Goal: Information Seeking & Learning: Check status

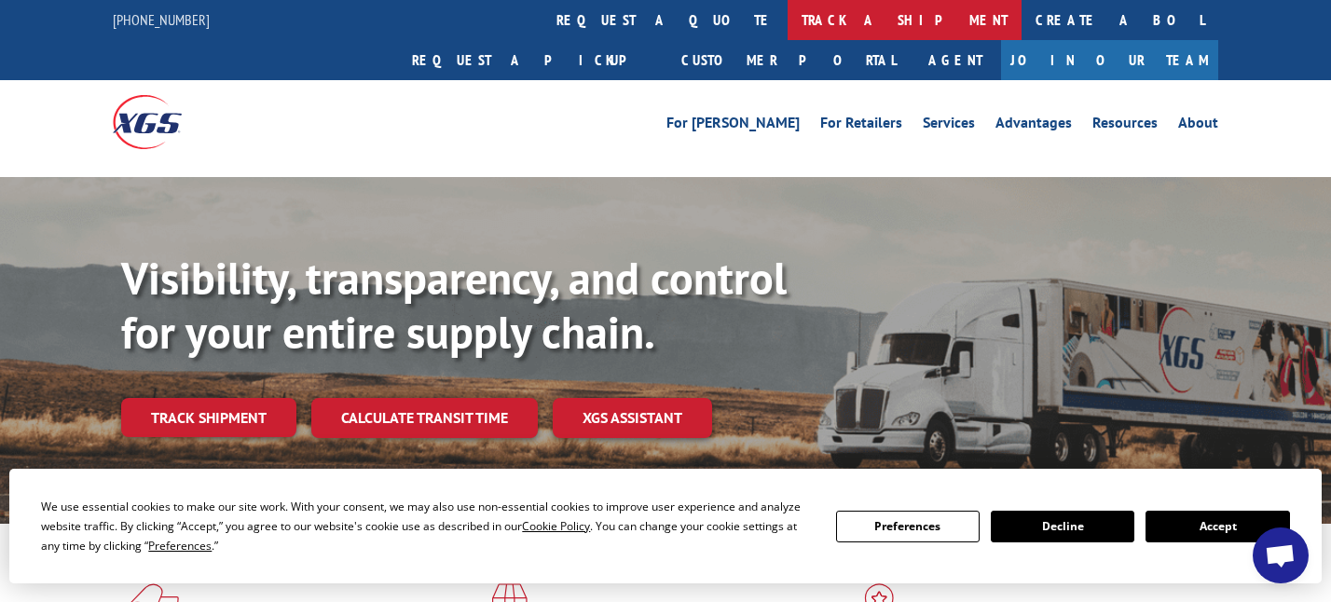
click at [788, 18] on link "track a shipment" at bounding box center [905, 20] width 234 height 40
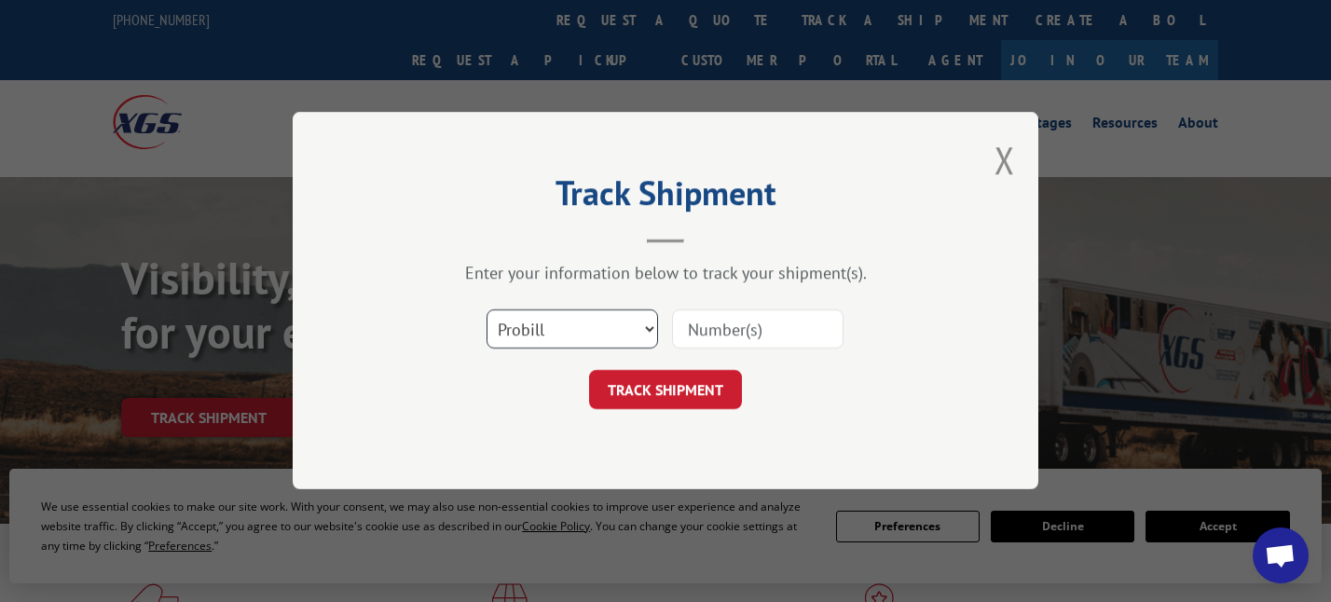
click at [602, 340] on select "Select category... Probill BOL PO" at bounding box center [573, 329] width 172 height 39
click at [744, 323] on input at bounding box center [758, 329] width 172 height 39
type input "17156686"
click at [662, 389] on button "TRACK SHIPMENT" at bounding box center [665, 390] width 153 height 39
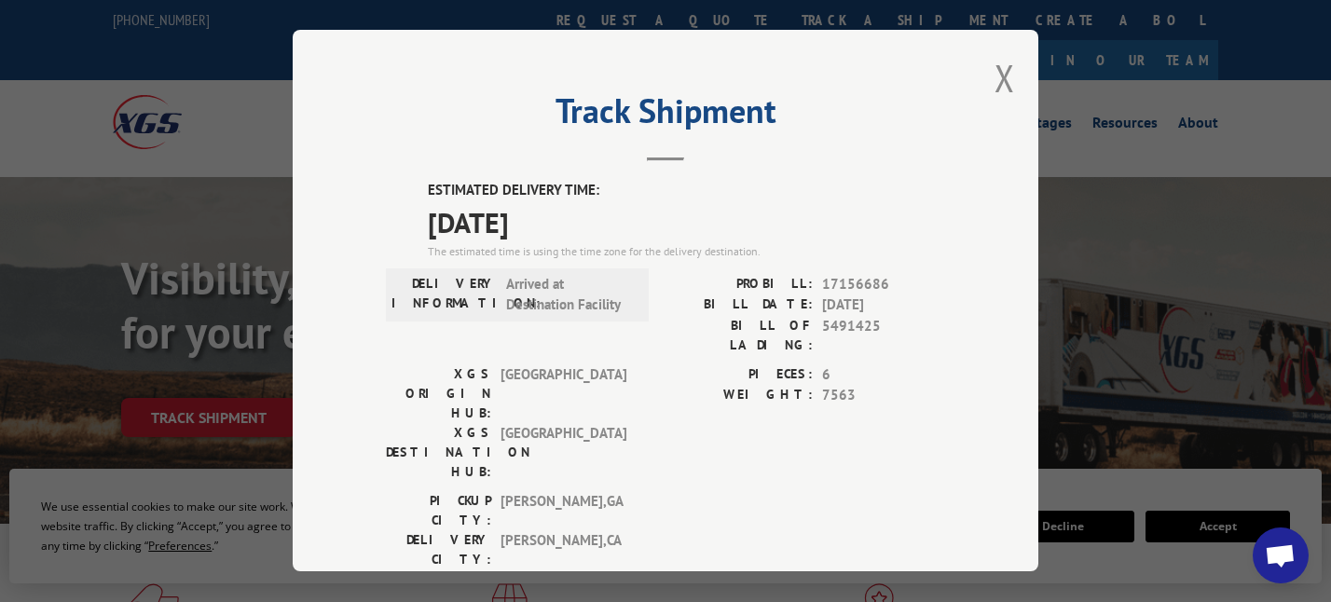
drag, startPoint x: 808, startPoint y: 122, endPoint x: 651, endPoint y: 267, distance: 213.8
click at [651, 267] on div "ESTIMATED DELIVERY TIME: [DATE] The estimated time is using the time zone for t…" at bounding box center [665, 515] width 559 height 670
click at [1001, 72] on button "Close modal" at bounding box center [1005, 77] width 21 height 49
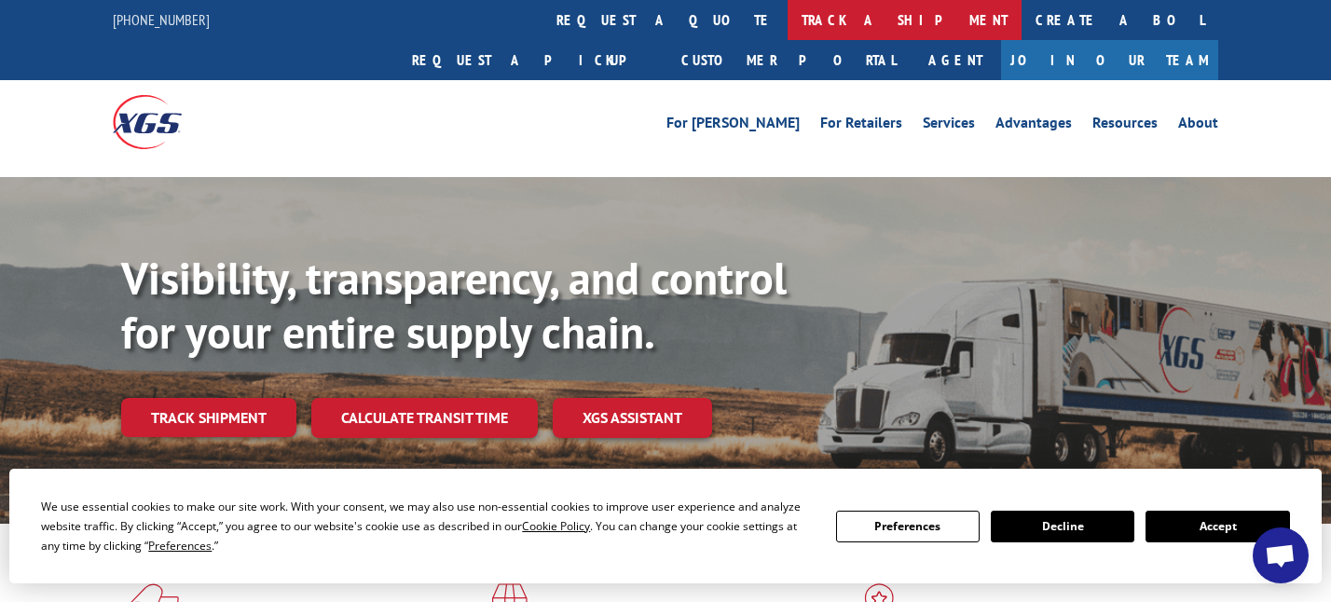
click at [788, 14] on link "track a shipment" at bounding box center [905, 20] width 234 height 40
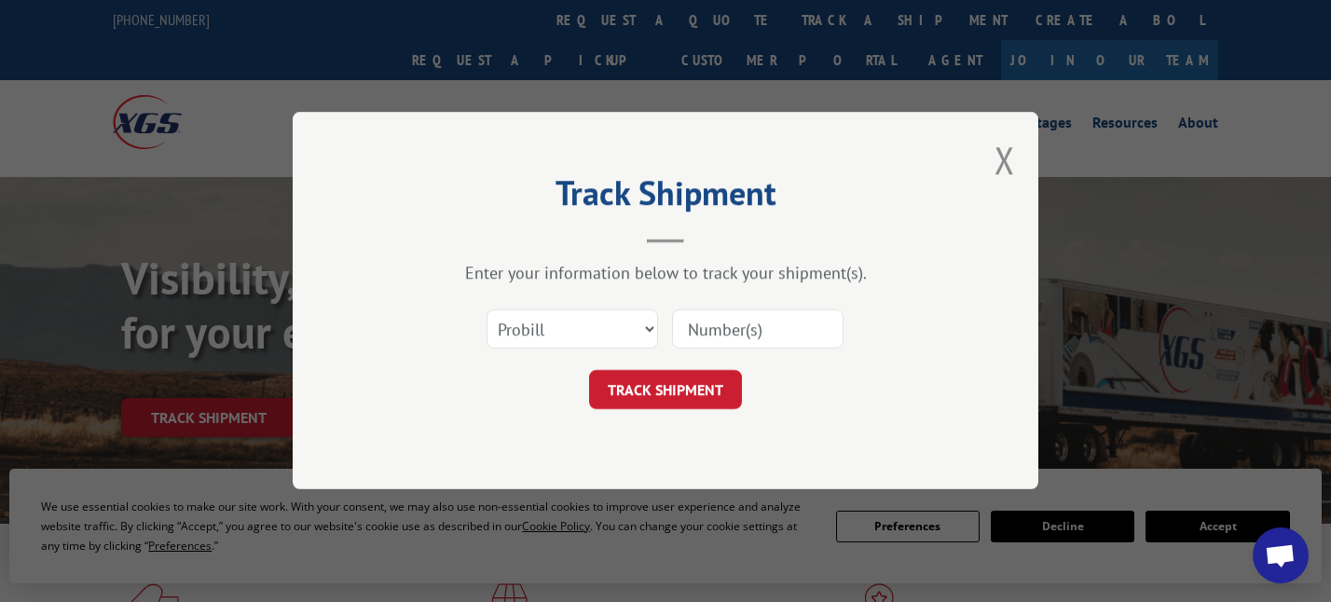
drag, startPoint x: 633, startPoint y: 397, endPoint x: 724, endPoint y: 333, distance: 111.7
click at [723, 362] on form "Select category... Probill BOL PO TRACK SHIPMENT" at bounding box center [665, 354] width 559 height 111
click at [728, 325] on input at bounding box center [758, 329] width 172 height 39
type input "17156725"
click at [697, 385] on button "TRACK SHIPMENT" at bounding box center [665, 390] width 153 height 39
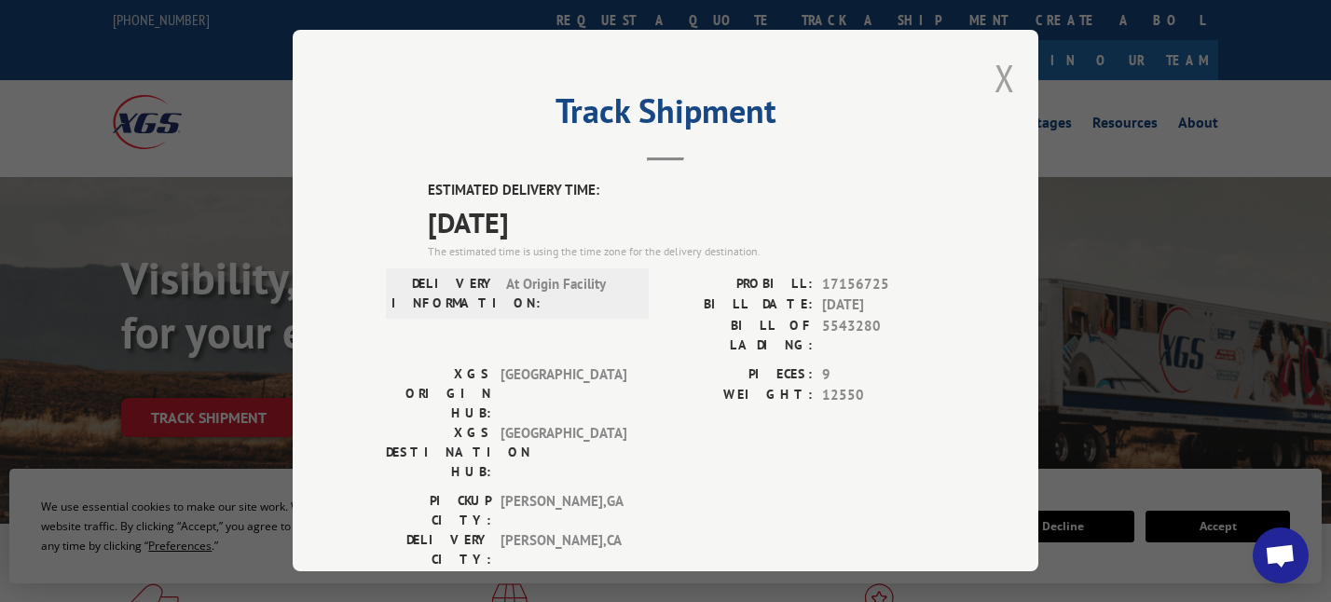
click at [1001, 83] on button "Close modal" at bounding box center [1005, 77] width 21 height 49
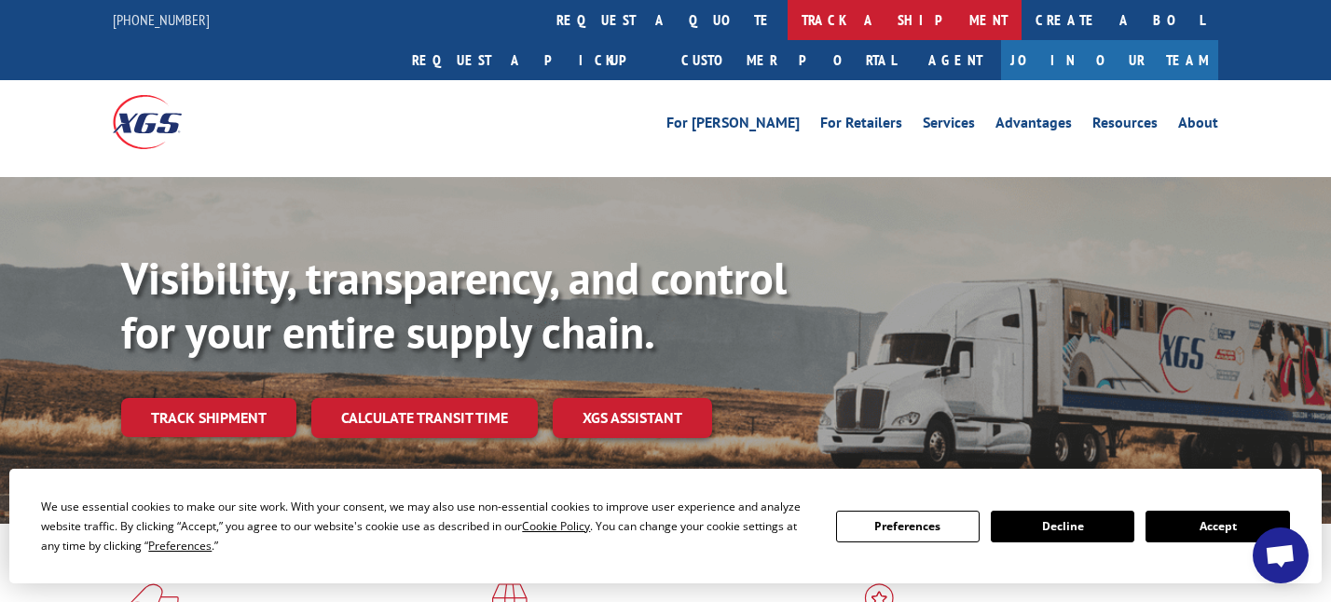
click at [788, 16] on link "track a shipment" at bounding box center [905, 20] width 234 height 40
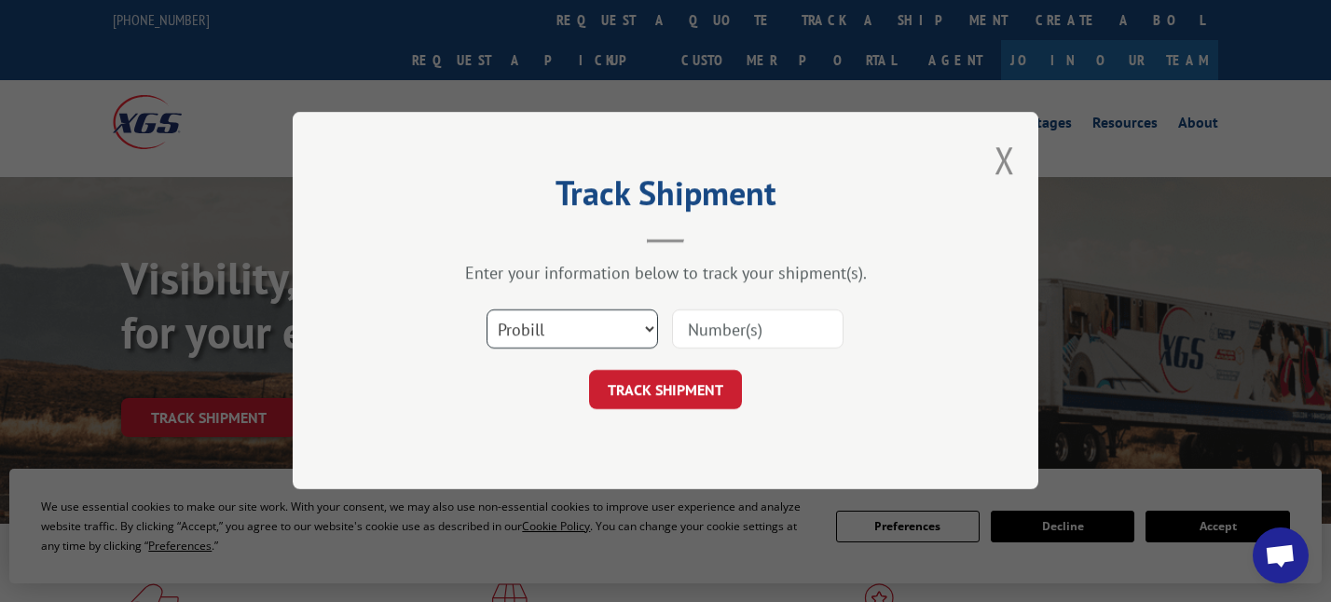
click at [537, 327] on select "Select category... Probill BOL PO" at bounding box center [573, 329] width 172 height 39
click at [716, 330] on input at bounding box center [758, 329] width 172 height 39
type input "16331777"
click at [705, 407] on button "TRACK SHIPMENT" at bounding box center [665, 390] width 153 height 39
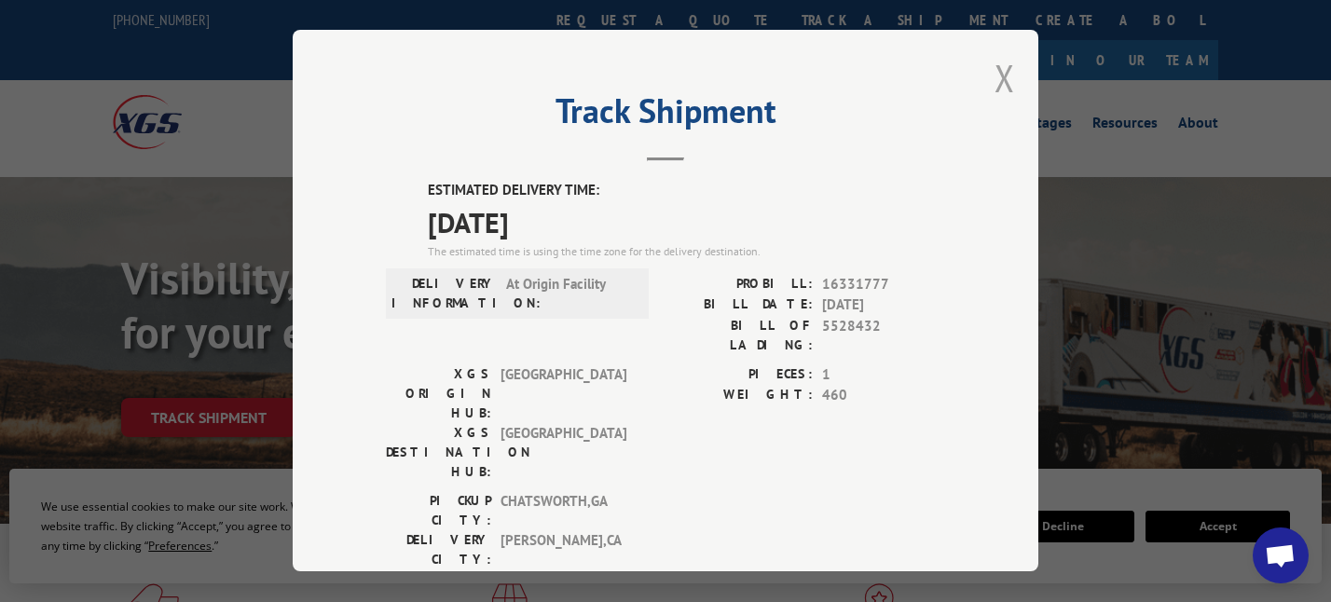
click at [997, 76] on button "Close modal" at bounding box center [1005, 77] width 21 height 49
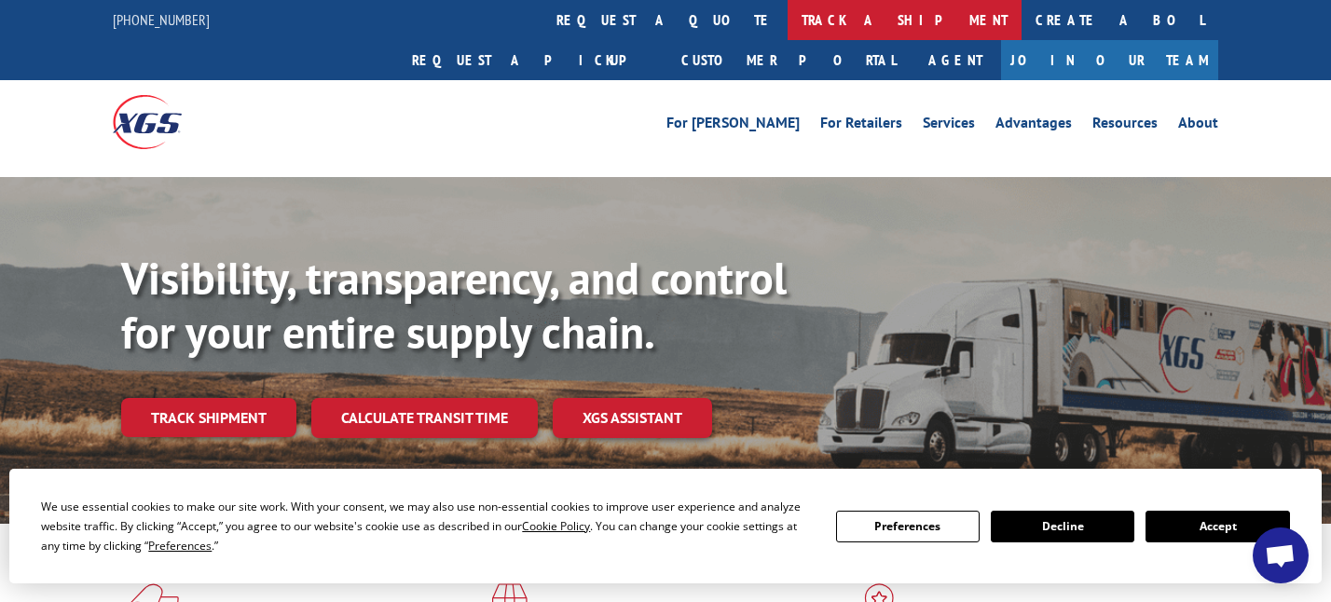
click at [788, 16] on link "track a shipment" at bounding box center [905, 20] width 234 height 40
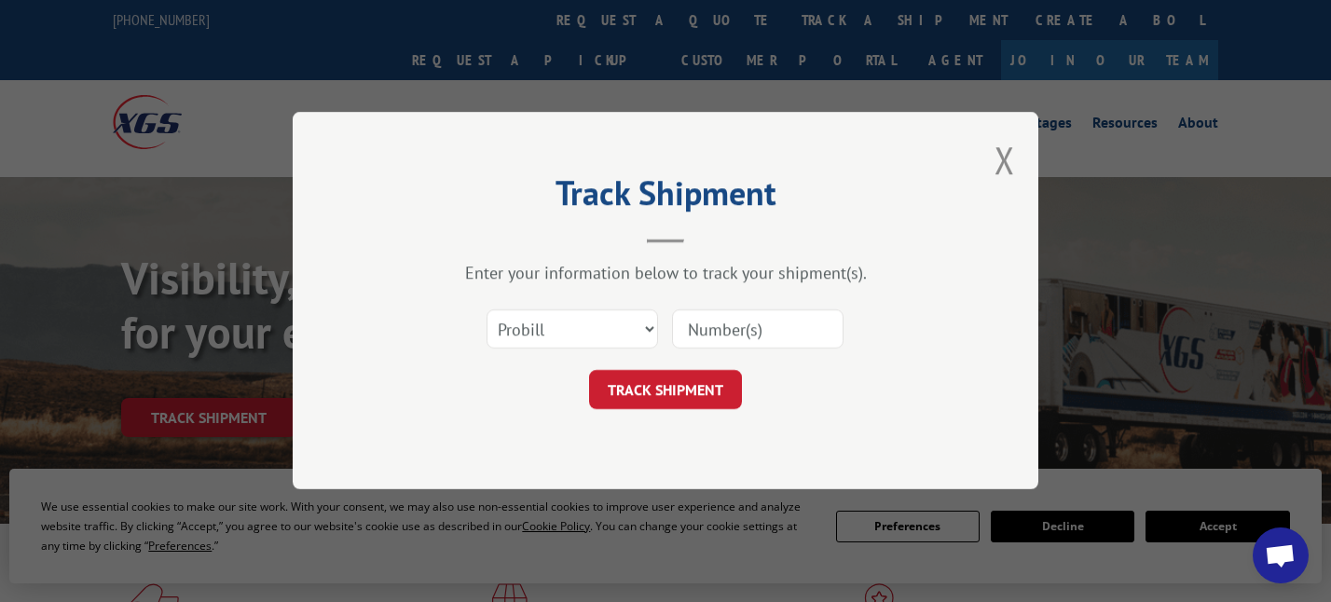
click at [730, 334] on input at bounding box center [758, 329] width 172 height 39
type input "17156686"
click at [687, 386] on button "TRACK SHIPMENT" at bounding box center [665, 390] width 153 height 39
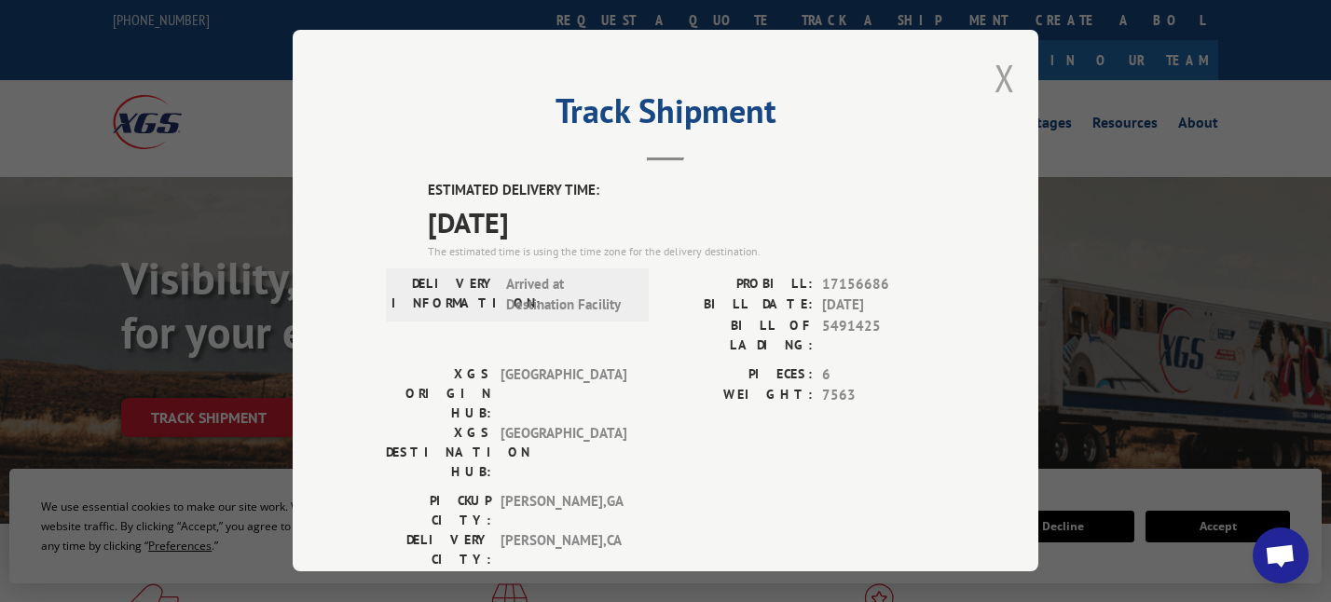
click at [1004, 78] on button "Close modal" at bounding box center [1005, 77] width 21 height 49
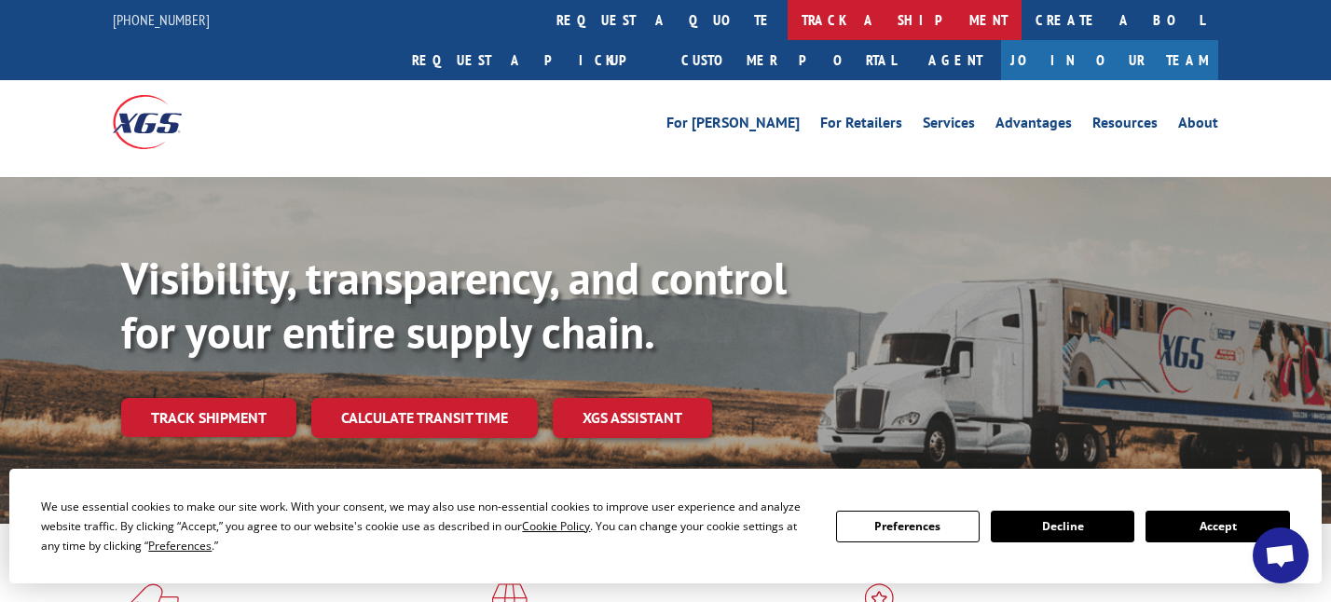
click at [788, 15] on link "track a shipment" at bounding box center [905, 20] width 234 height 40
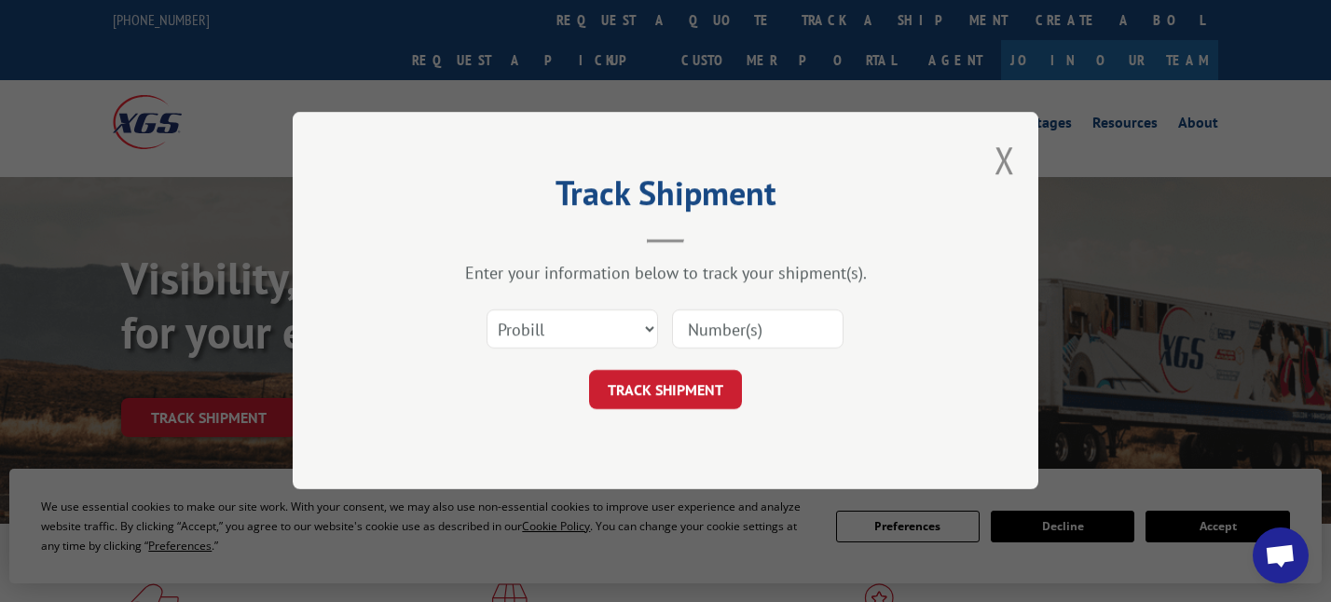
click at [721, 327] on input at bounding box center [758, 329] width 172 height 39
type input "16331696"
click at [700, 392] on button "TRACK SHIPMENT" at bounding box center [665, 390] width 153 height 39
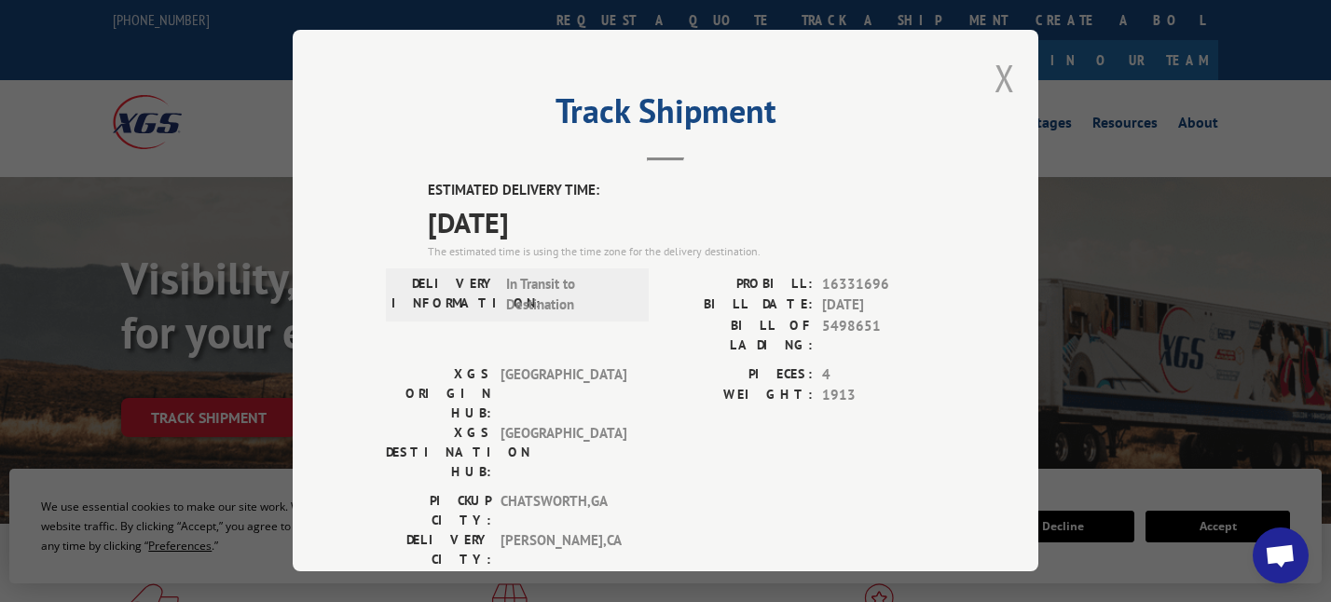
click at [996, 69] on button "Close modal" at bounding box center [1005, 77] width 21 height 49
